Goal: Contribute content: Share content

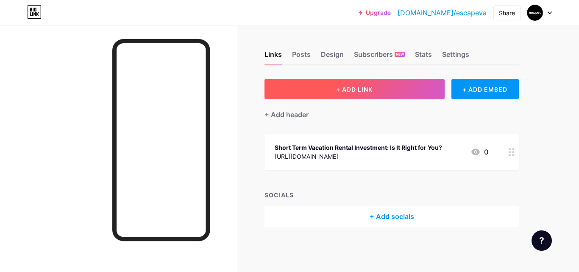
click at [365, 88] on span "+ ADD LINK" at bounding box center [354, 89] width 36 height 7
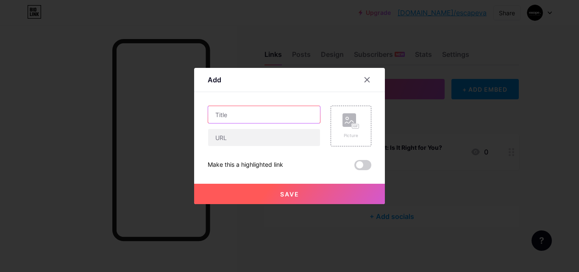
click at [261, 113] on input "text" at bounding box center [264, 114] width 112 height 17
paste input "How Vacation Home Property Management Can Maximize Your Investment in [GEOGRAPH…"
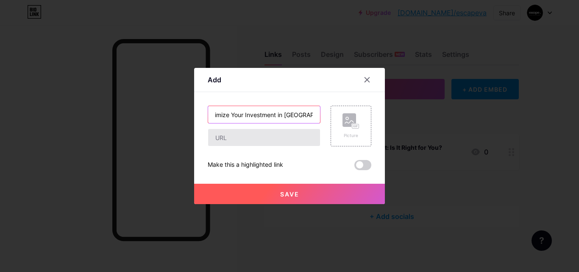
type input "How Vacation Home Property Management Can Maximize Your Investment in [GEOGRAPH…"
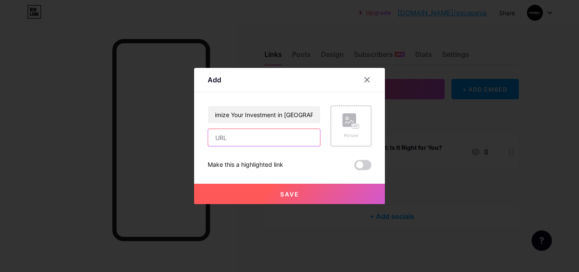
drag, startPoint x: 243, startPoint y: 134, endPoint x: 257, endPoint y: 96, distance: 40.6
click at [243, 134] on input "text" at bounding box center [264, 137] width 112 height 17
paste input "[URL][DOMAIN_NAME]"
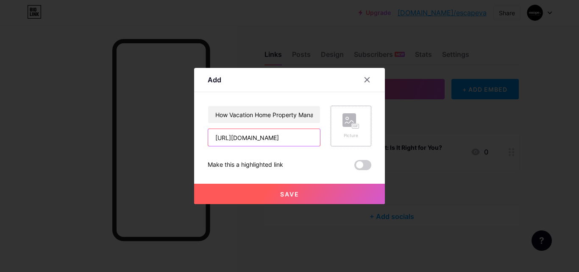
type input "[URL][DOMAIN_NAME]"
click at [344, 127] on icon at bounding box center [351, 121] width 17 height 16
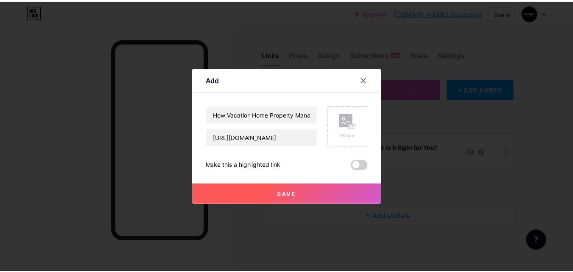
scroll to position [0, 0]
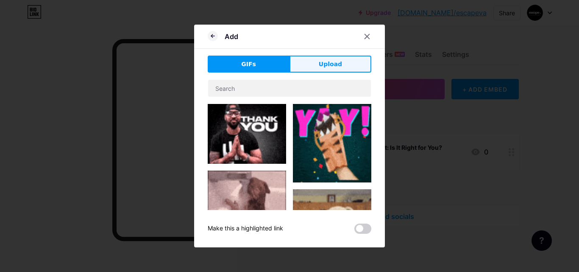
click at [323, 66] on span "Upload" at bounding box center [330, 64] width 23 height 9
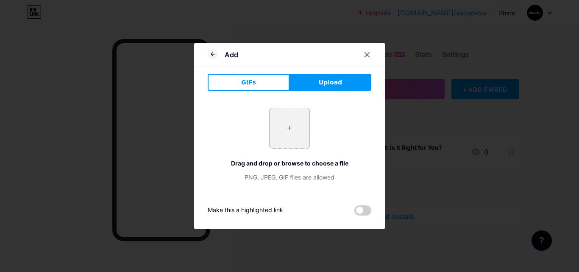
click at [280, 126] on input "file" at bounding box center [290, 128] width 40 height 40
type input "C:\fakepath\escapevrm logo.jpg"
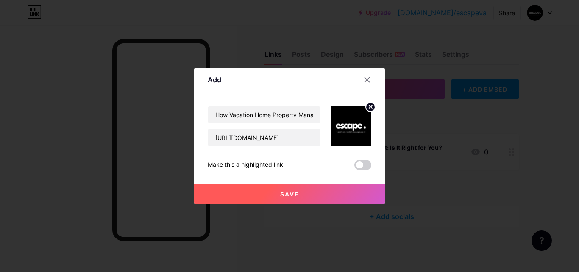
click at [291, 189] on button "Save" at bounding box center [289, 194] width 191 height 20
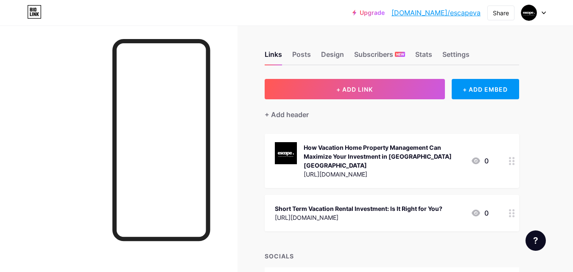
click at [461, 14] on link "[DOMAIN_NAME]/escapeva" at bounding box center [435, 13] width 89 height 10
click at [453, 53] on div "Settings" at bounding box center [455, 56] width 27 height 15
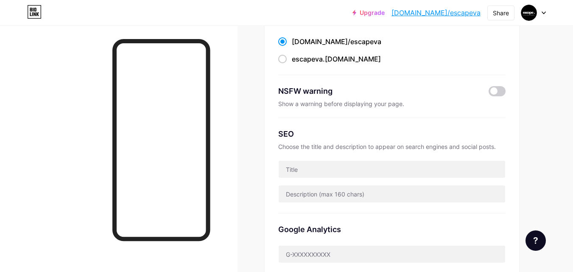
scroll to position [127, 0]
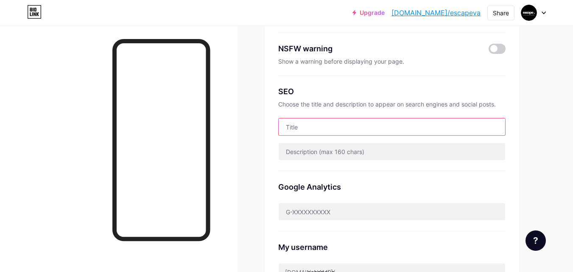
click at [322, 128] on input "text" at bounding box center [392, 126] width 227 height 17
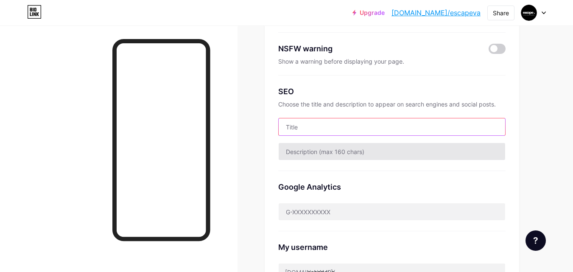
paste input "Full Service Vacation Rental & Property Management - Escape VRM"
type input "Full Service Vacation Rental & Property Management - Escape VRM"
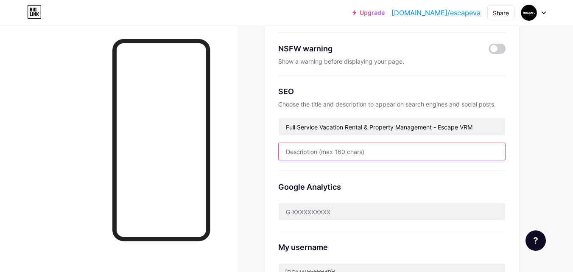
click at [319, 154] on input "text" at bounding box center [392, 151] width 227 height 17
paste input "Escape VRM offers full-service short-term property & vacation rental management…"
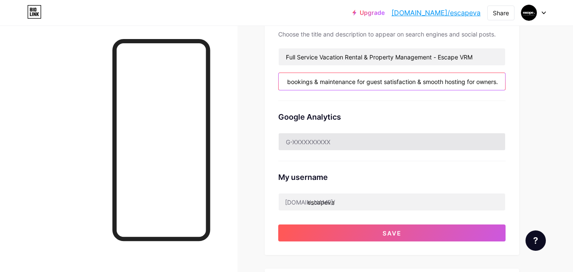
scroll to position [212, 0]
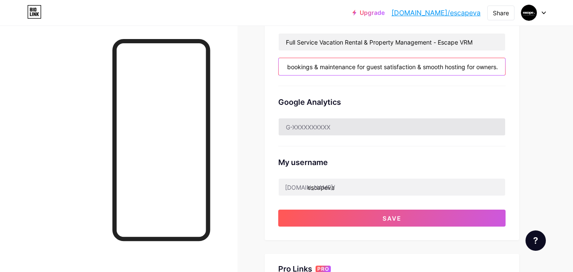
type input "Escape VRM offers full-service short-term property & vacation rental management…"
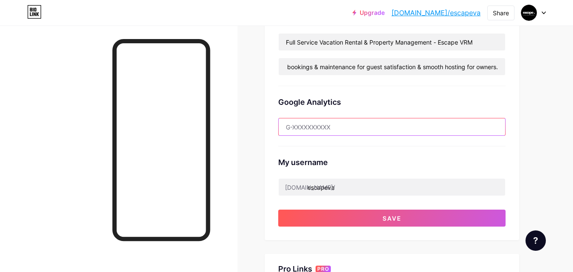
scroll to position [0, 0]
click at [336, 126] on input "text" at bounding box center [392, 126] width 227 height 17
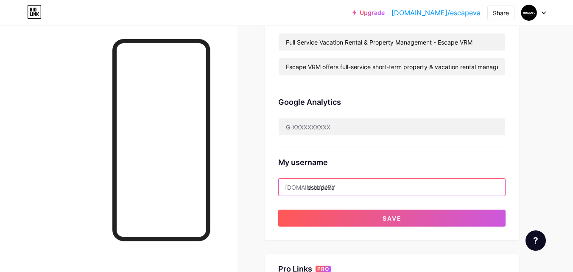
click at [347, 185] on input "escapeva" at bounding box center [392, 187] width 227 height 17
type input "escapevrm"
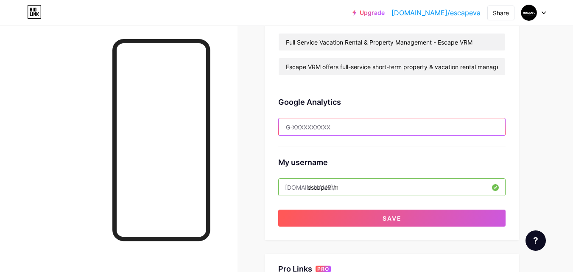
click at [341, 125] on input "text" at bounding box center [392, 126] width 227 height 17
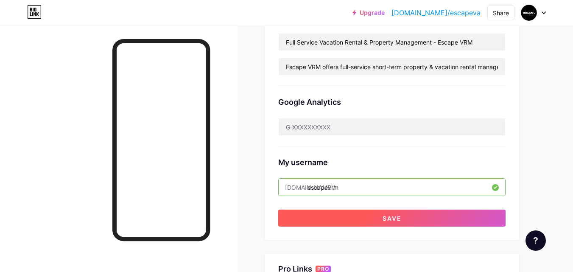
click at [363, 215] on button "Save" at bounding box center [391, 218] width 227 height 17
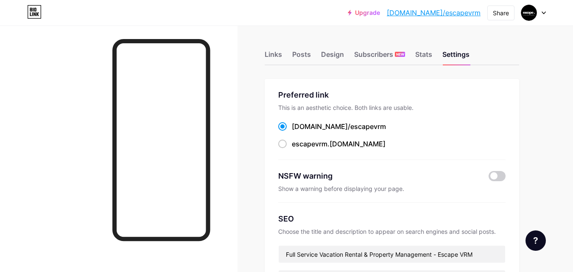
click at [435, 12] on link "[DOMAIN_NAME]/escapevrm" at bounding box center [434, 13] width 94 height 10
